Goal: Task Accomplishment & Management: Manage account settings

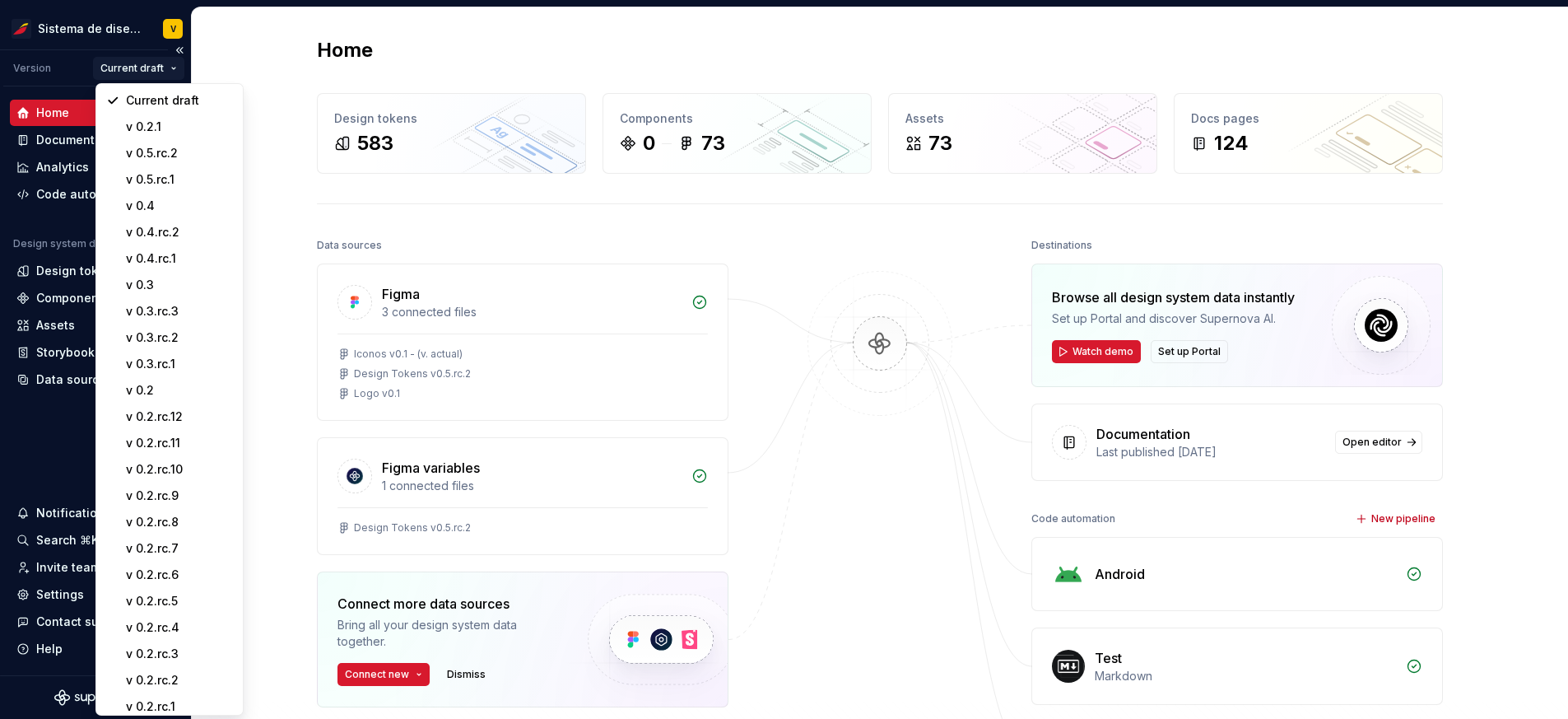
click at [164, 71] on html "Sistema de diseño Iberia V Version Current draft Home Documentation Analytics C…" at bounding box center [784, 359] width 1568 height 719
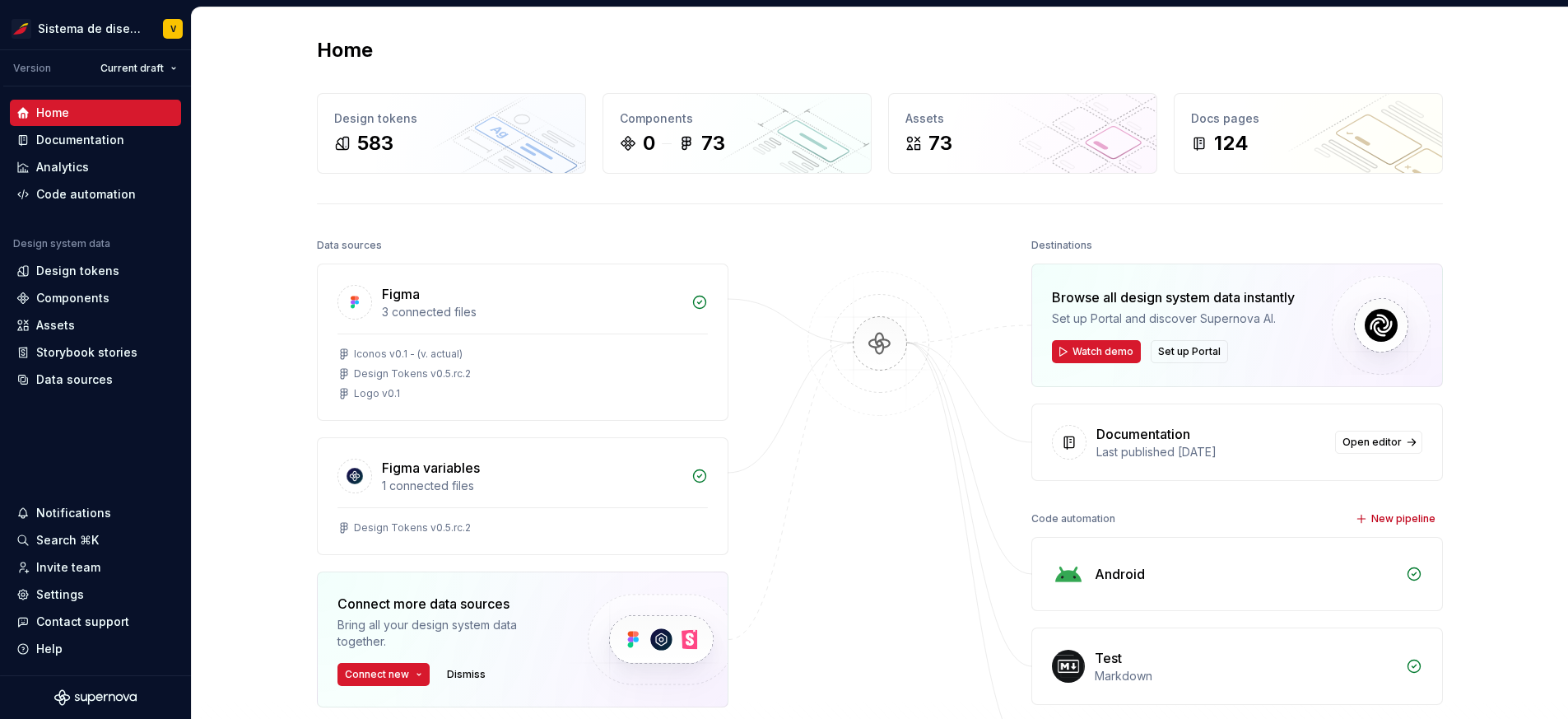
click at [164, 72] on html "Sistema de diseño Iberia V Version Current draft Home Documentation Analytics C…" at bounding box center [784, 359] width 1568 height 719
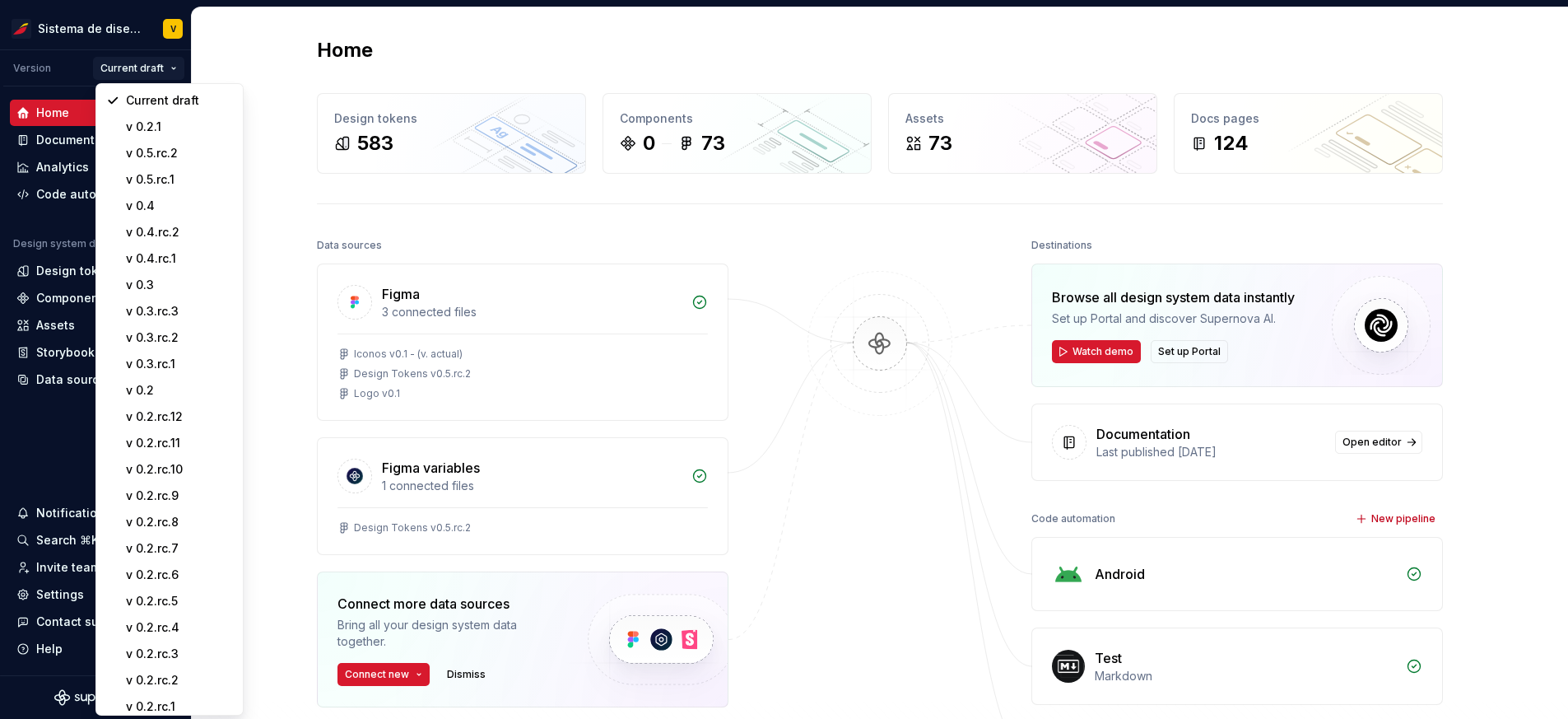
click at [164, 72] on html "Sistema de diseño Iberia V Version Current draft Home Documentation Analytics C…" at bounding box center [784, 359] width 1568 height 719
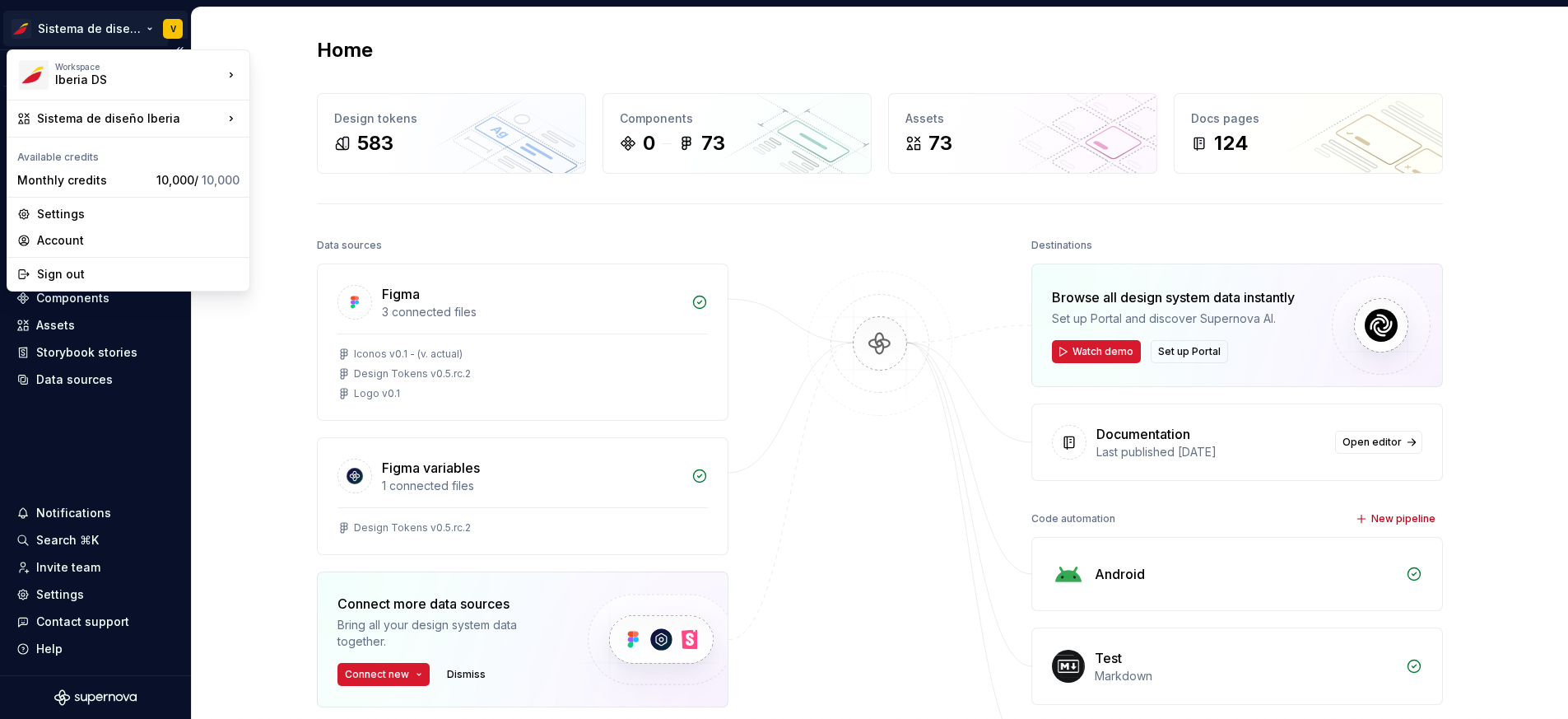
click at [174, 26] on html "Sistema de diseño Iberia V Version Current draft Home Documentation Analytics C…" at bounding box center [784, 359] width 1568 height 719
click at [78, 263] on div "Sign out" at bounding box center [129, 274] width 235 height 26
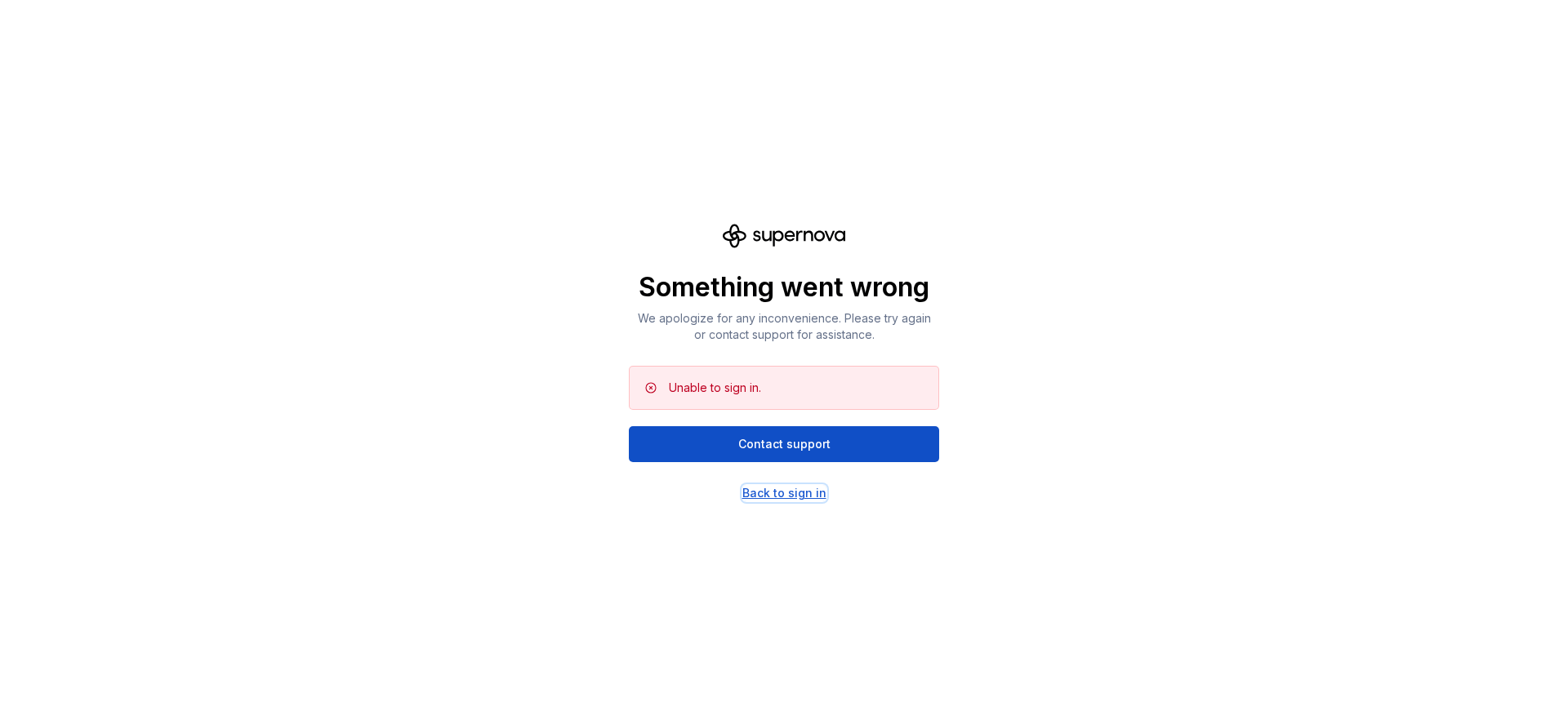
click at [806, 496] on div "Back to sign in" at bounding box center [785, 493] width 84 height 17
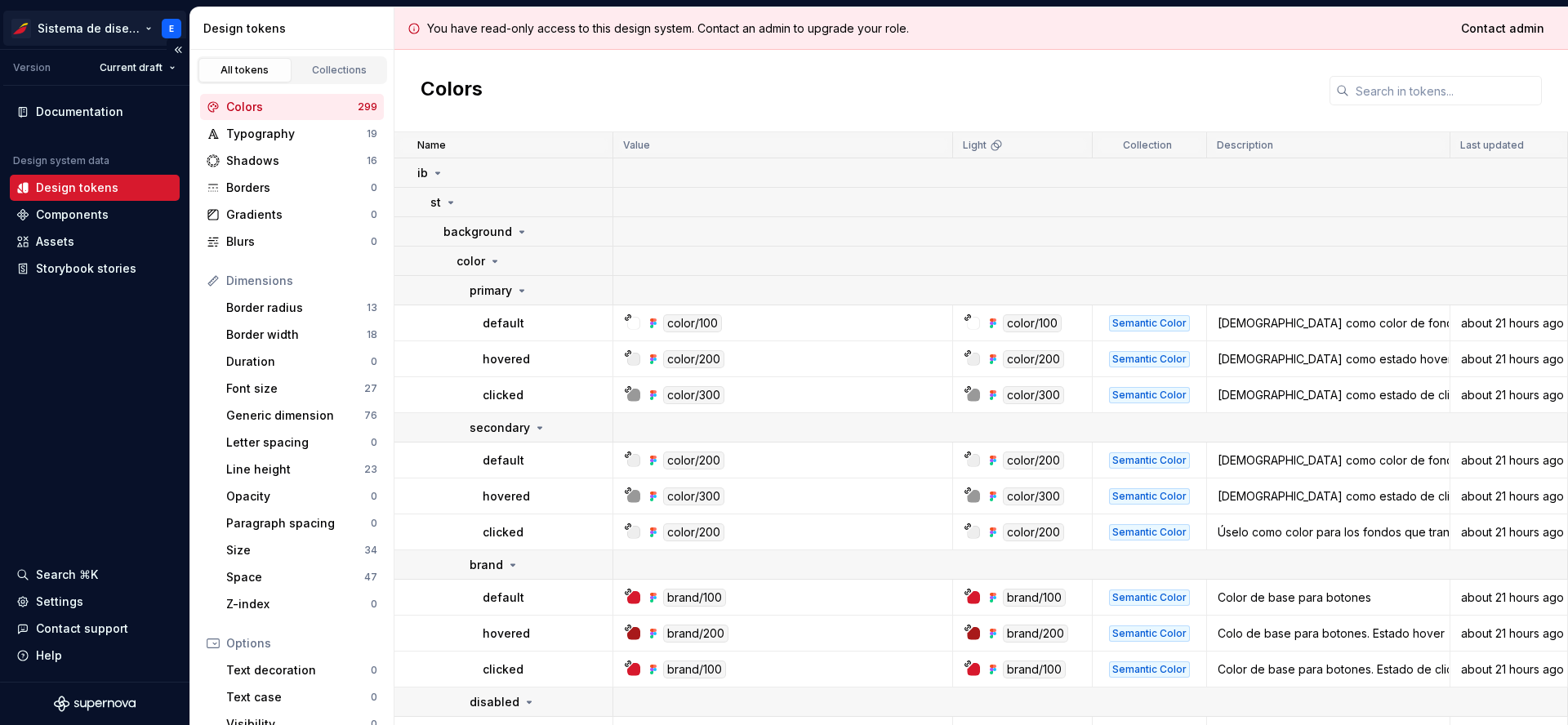
click at [172, 19] on html "Sistema de diseño Iberia E Version Current draft Documentation Design system da…" at bounding box center [784, 362] width 1568 height 725
click at [173, 28] on html "Sistema de diseño Iberia E Version Current draft Documentation Design system da…" at bounding box center [784, 362] width 1568 height 725
click at [169, 29] on html "Sistema de diseño Iberia E Version Current draft Documentation Design system da…" at bounding box center [784, 362] width 1568 height 725
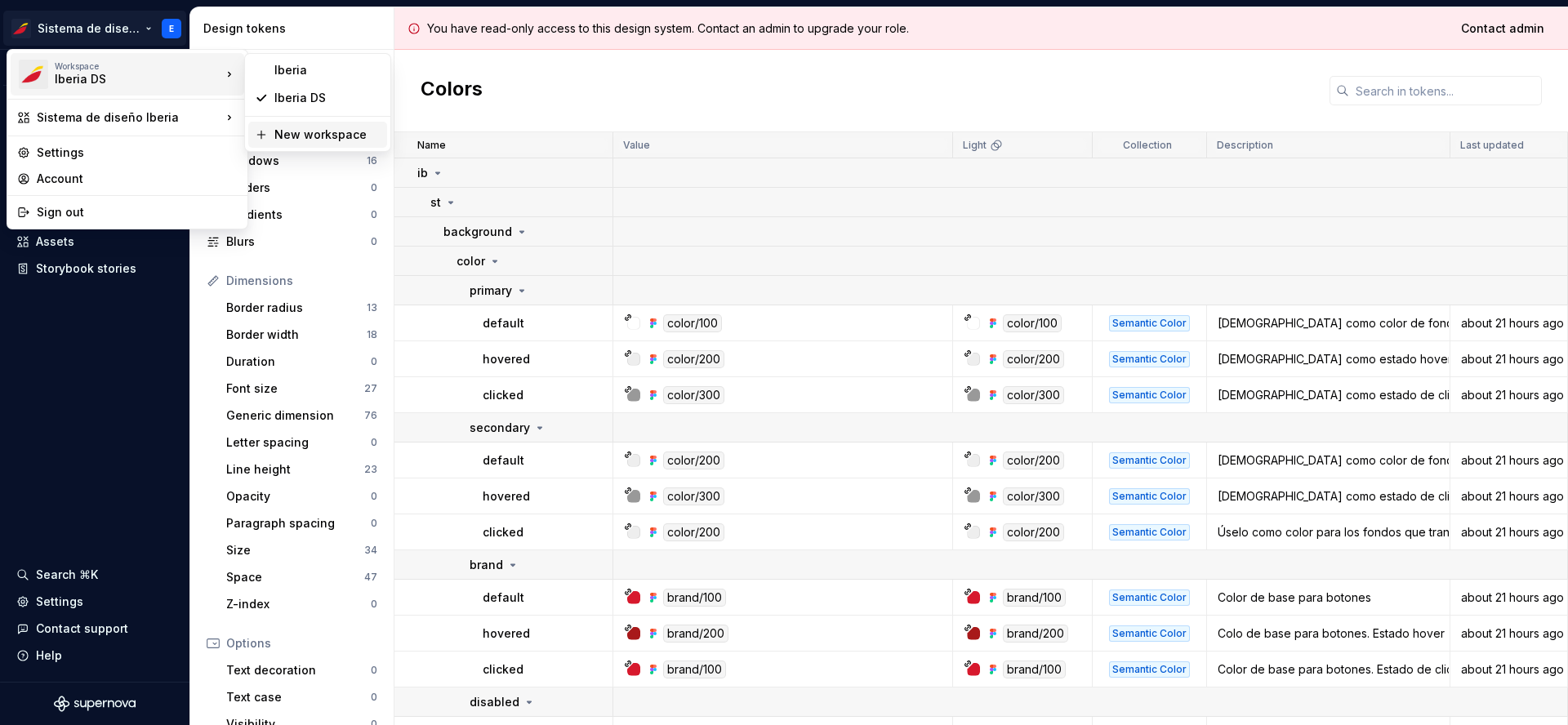
click at [303, 134] on div "New workspace" at bounding box center [328, 135] width 106 height 17
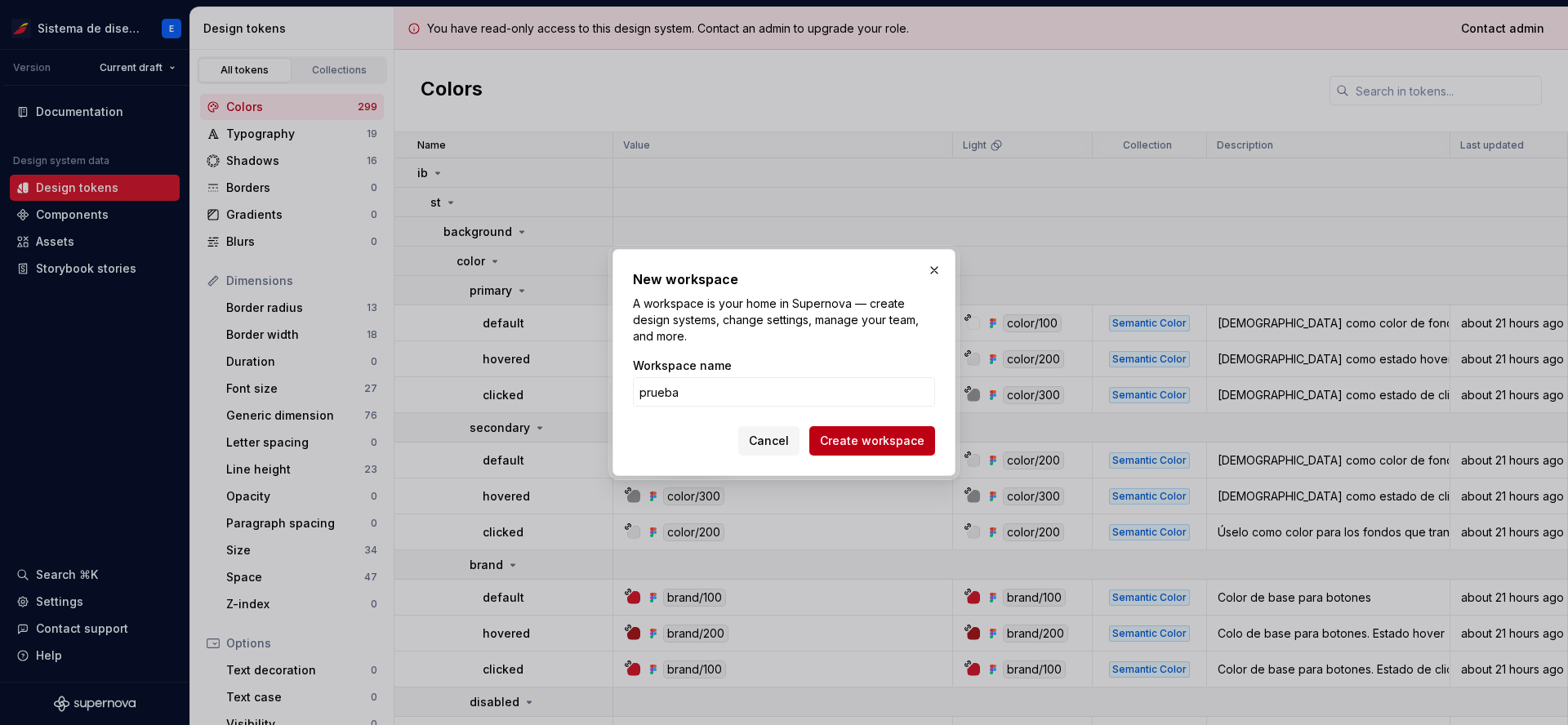
type input "prueba"
click at [873, 441] on span "Create workspace" at bounding box center [872, 441] width 105 height 17
